Goal: Transaction & Acquisition: Purchase product/service

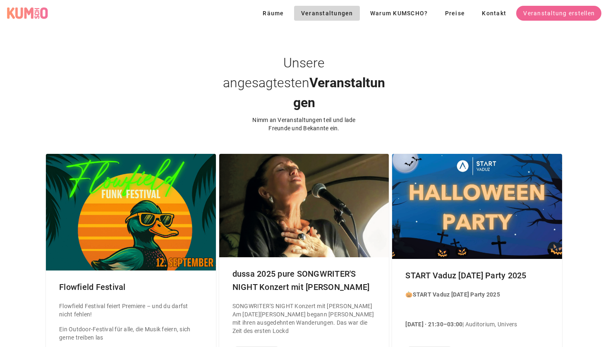
click at [184, 108] on div "Unsere angesagtesten Veranstaltungen Nimm an Veranstaltungen teil und lade Freu…" at bounding box center [304, 79] width 608 height 106
click at [191, 86] on div "Unsere angesagtesten Veranstaltungen Nimm an Veranstaltungen teil und lade Freu…" at bounding box center [304, 79] width 608 height 106
click at [436, 60] on div "Unsere angesagtesten Veranstaltungen Nimm an Veranstaltungen teil und lade Freu…" at bounding box center [304, 79] width 608 height 106
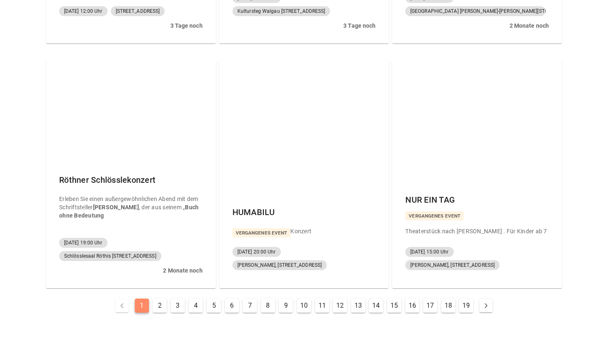
scroll to position [355, 0]
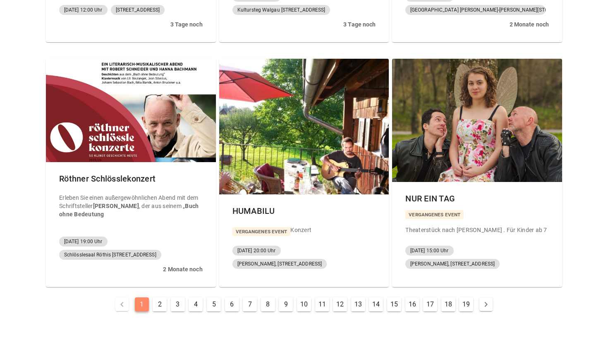
click at [41, 163] on div "Flowfield Festival Flowfield Festival feiert Premiere – und du darfst nicht feh…" at bounding box center [303, 52] width 529 height 536
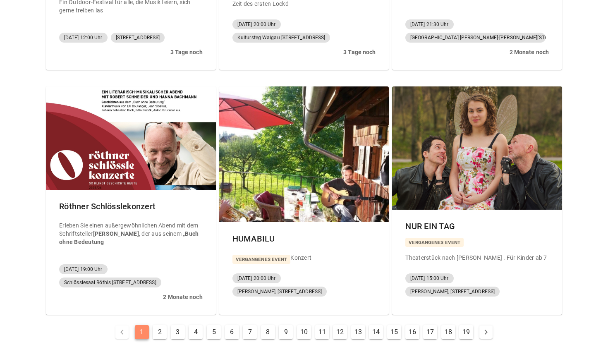
scroll to position [327, 0]
click at [95, 264] on span "08.11.2025, 19:00 Uhr" at bounding box center [83, 269] width 38 height 10
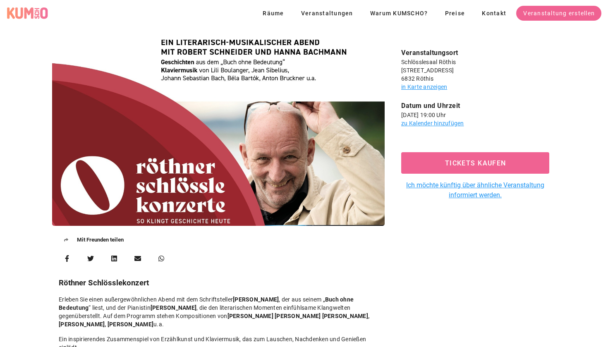
click at [214, 263] on div "Mit Freunden teilen Röthner Schlösslekonzert [PERSON_NAME] Sie einen außergewöh…" at bounding box center [218, 199] width 342 height 328
click at [131, 19] on div "Räume Veranstaltungen Warum KUMSCHO? Preise Kontakt Veranstaltung erstellen" at bounding box center [304, 13] width 608 height 26
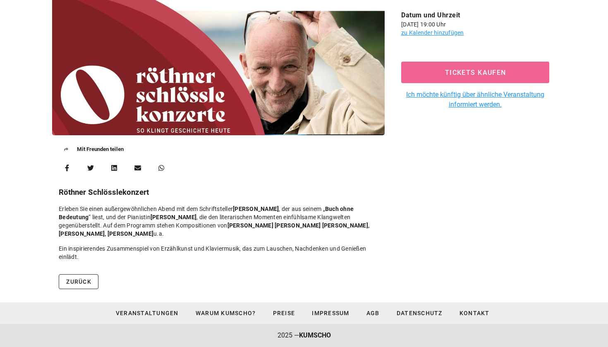
scroll to position [91, 0]
click at [308, 267] on div "Mit Freunden teilen Röthner Schlösslekonzert [PERSON_NAME] Sie einen außergewöh…" at bounding box center [218, 108] width 342 height 328
click at [290, 269] on div "Mit Freunden teilen Röthner Schlösslekonzert [PERSON_NAME] Sie einen außergewöh…" at bounding box center [218, 108] width 342 height 328
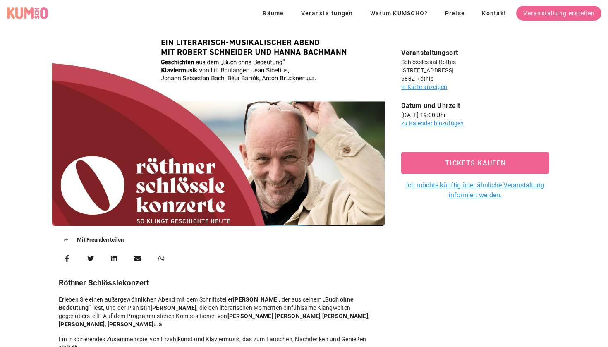
scroll to position [0, 0]
click at [468, 161] on span "Tickets kaufen" at bounding box center [475, 163] width 129 height 8
